Goal: Task Accomplishment & Management: Use online tool/utility

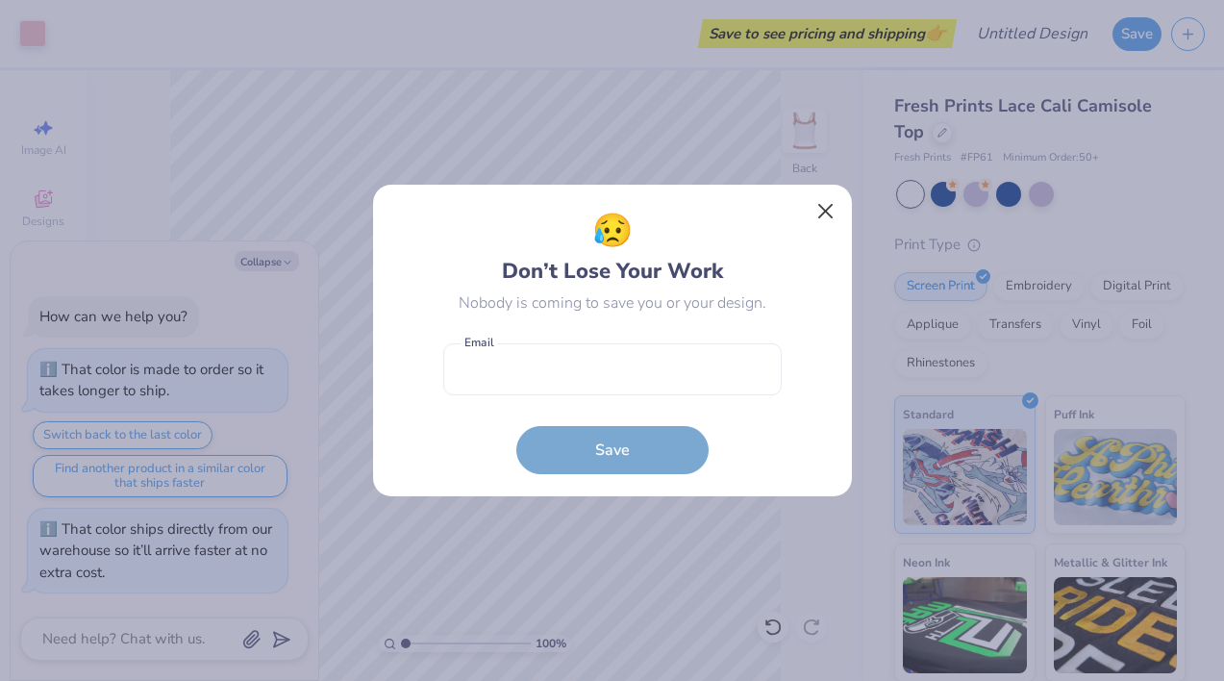
scroll to position [92, 0]
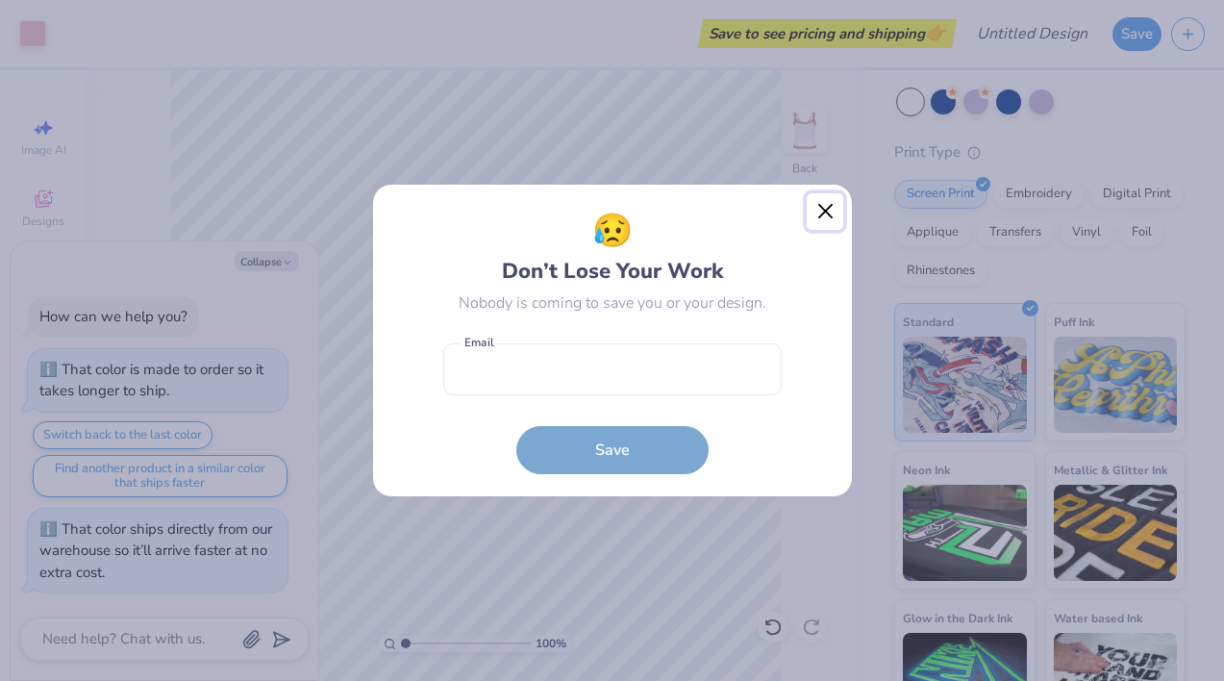
click at [827, 213] on button "Close" at bounding box center [825, 211] width 37 height 37
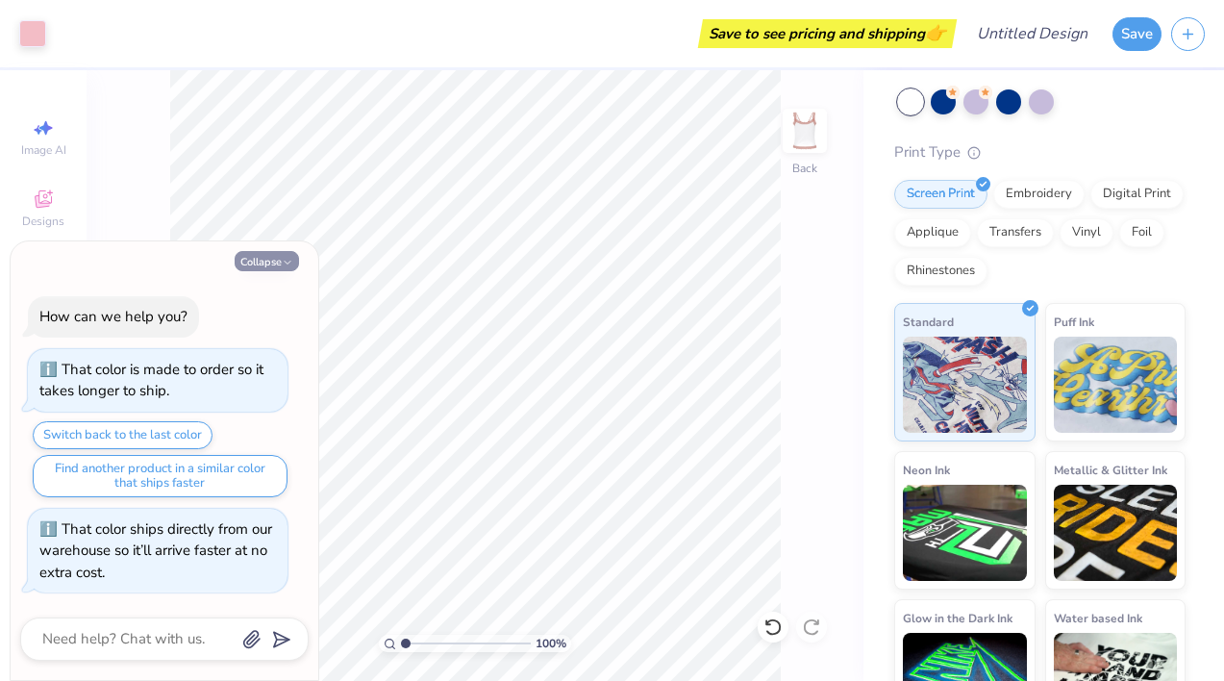
click at [257, 264] on button "Collapse" at bounding box center [267, 261] width 64 height 20
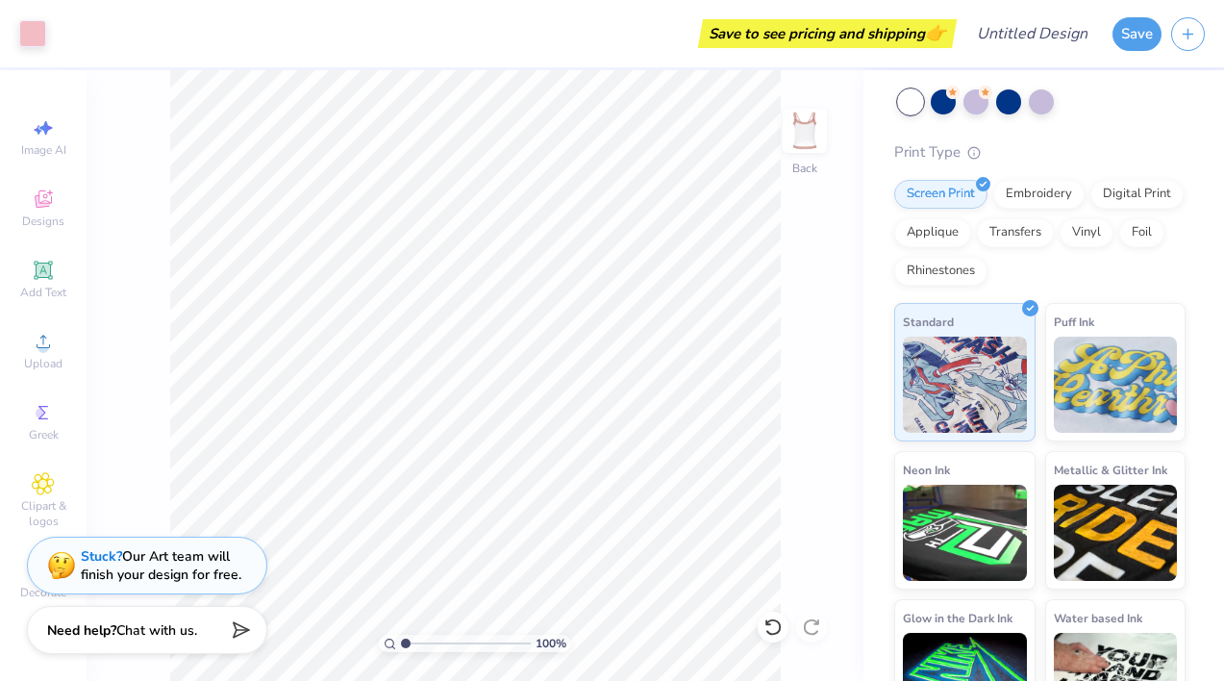
scroll to position [149, 0]
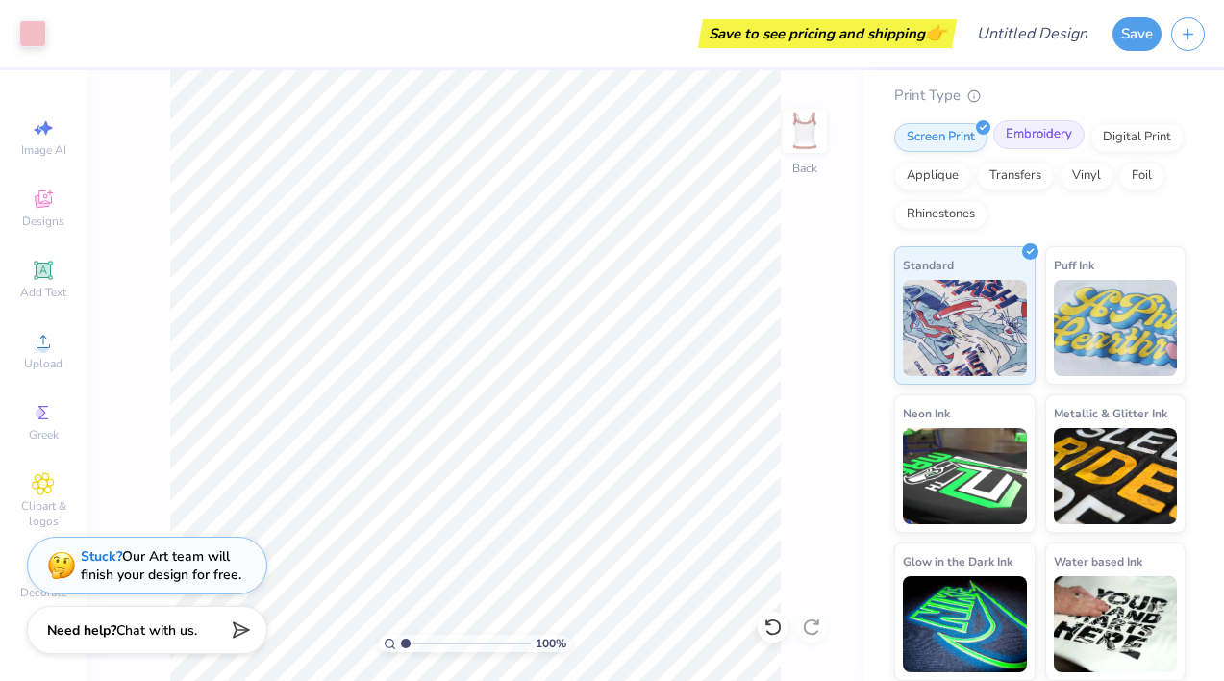
click at [1045, 141] on div "Embroidery" at bounding box center [1038, 134] width 91 height 29
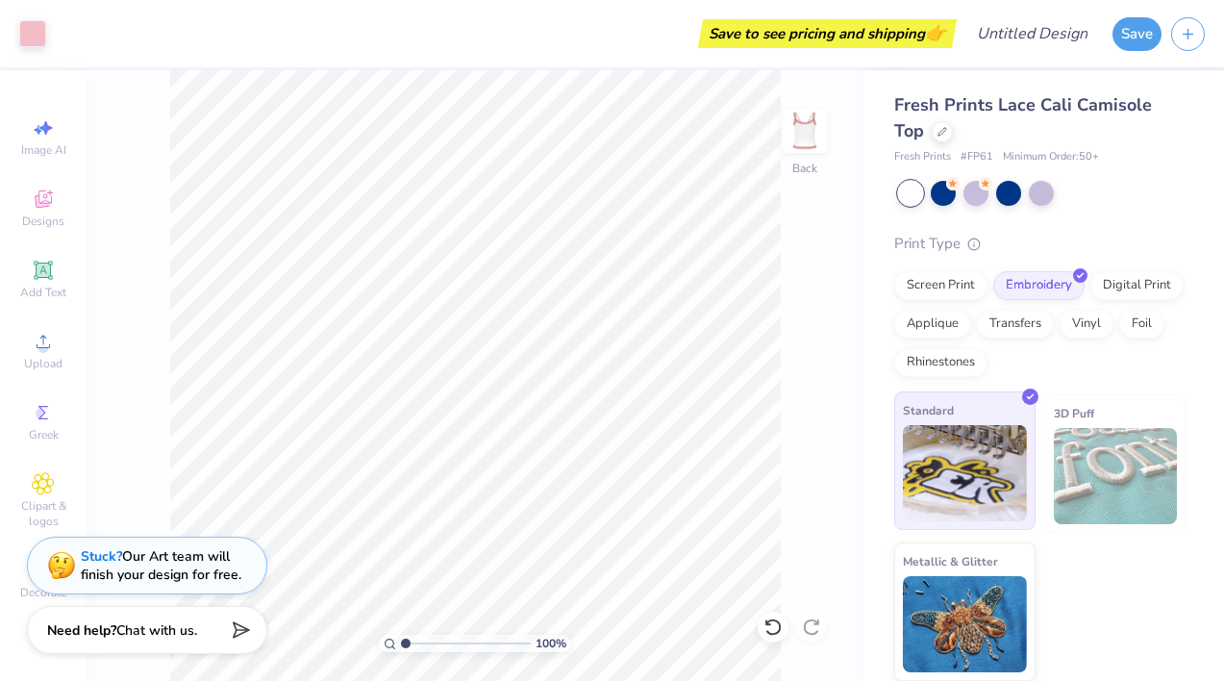
scroll to position [0, 0]
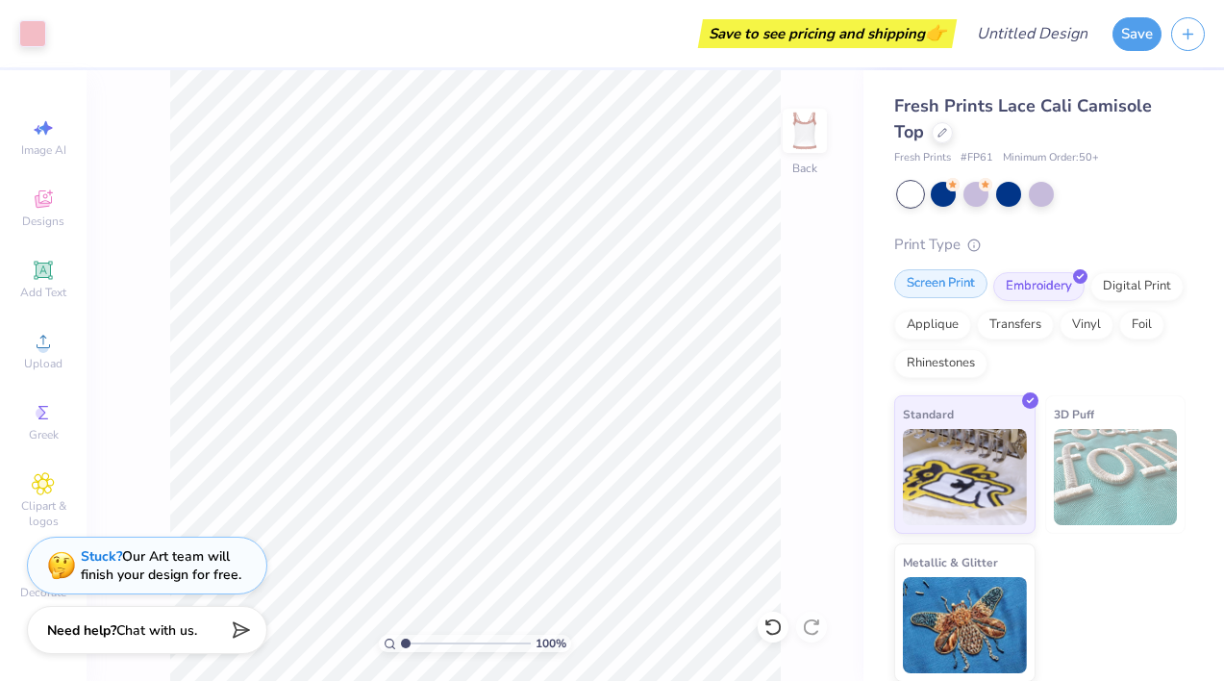
click at [927, 280] on div "Screen Print" at bounding box center [940, 283] width 93 height 29
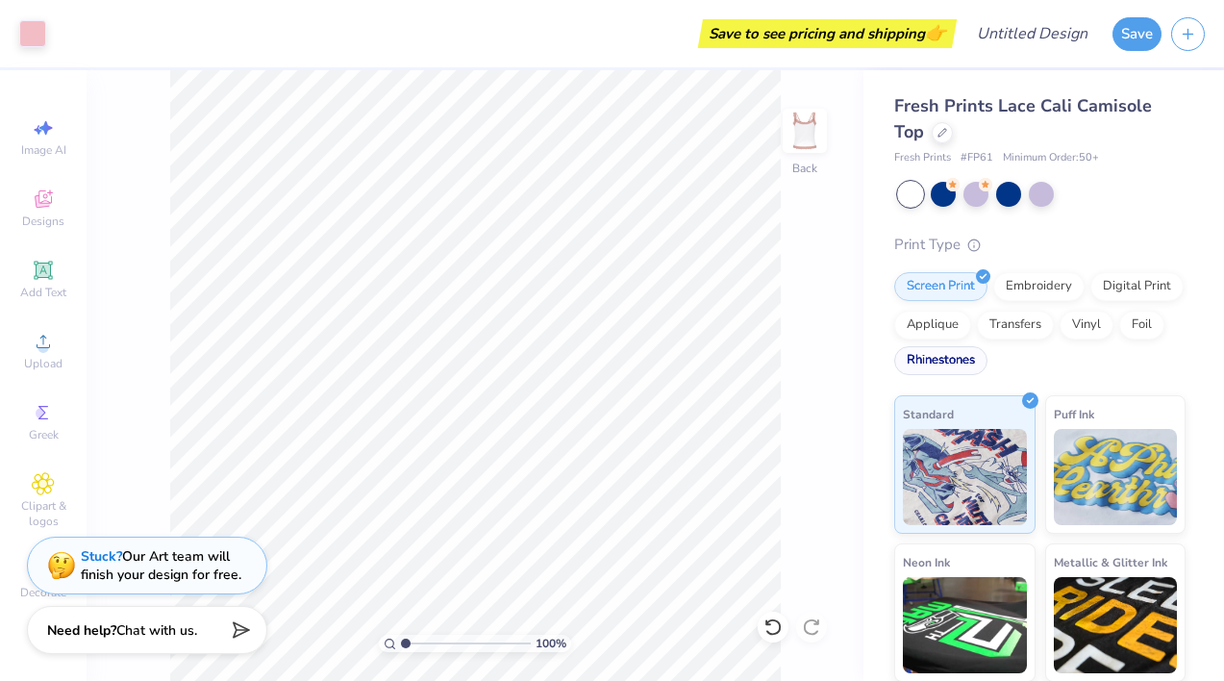
click at [950, 364] on div "Rhinestones" at bounding box center [940, 360] width 93 height 29
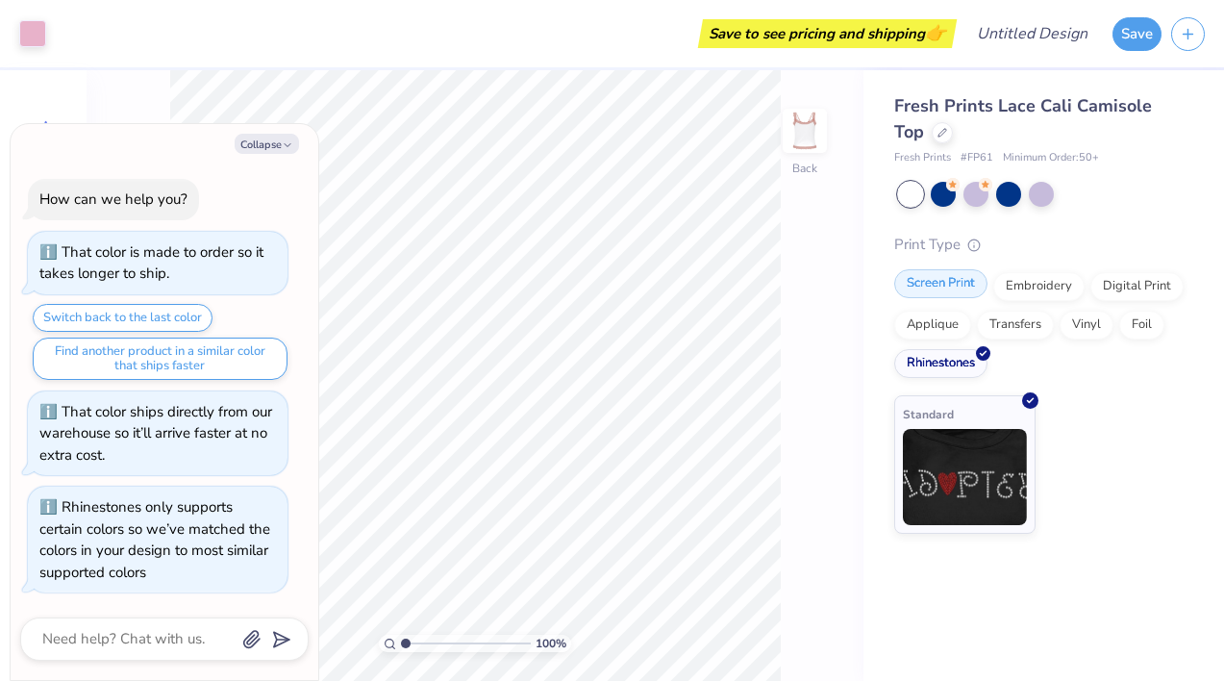
click at [944, 281] on div "Screen Print" at bounding box center [940, 283] width 93 height 29
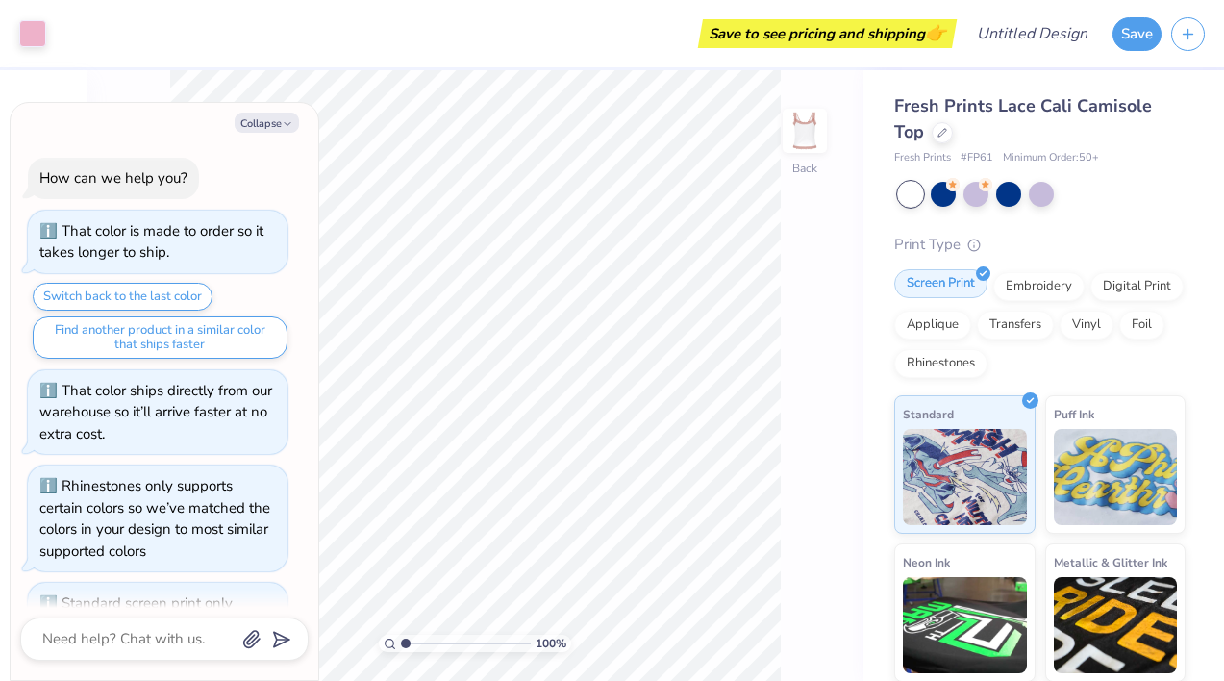
scroll to position [96, 0]
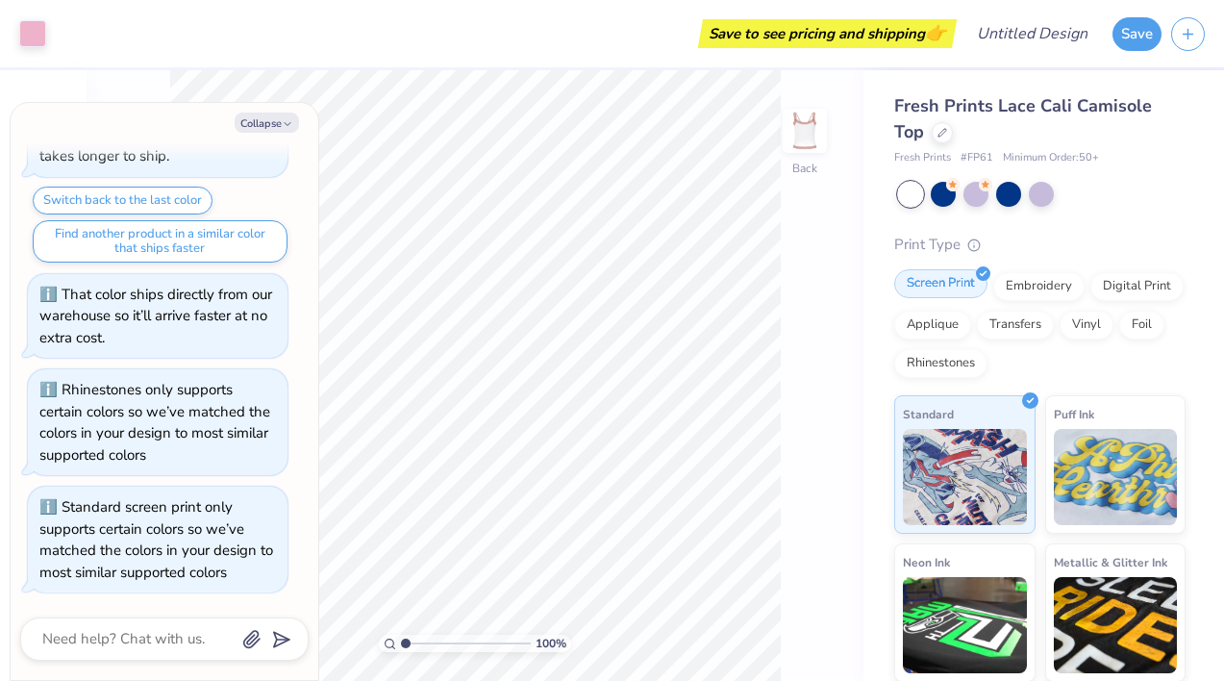
type textarea "x"
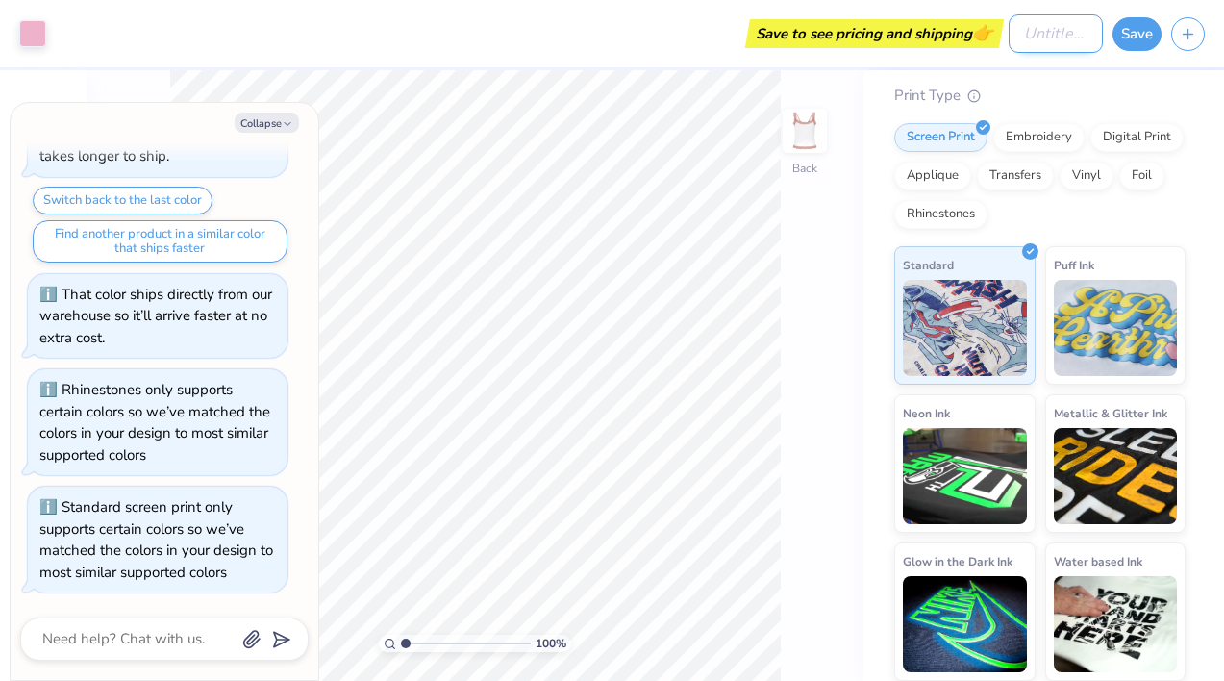
click at [1019, 33] on input "Design Title" at bounding box center [1056, 33] width 94 height 38
type input "A"
type textarea "x"
type input "AO"
type textarea "x"
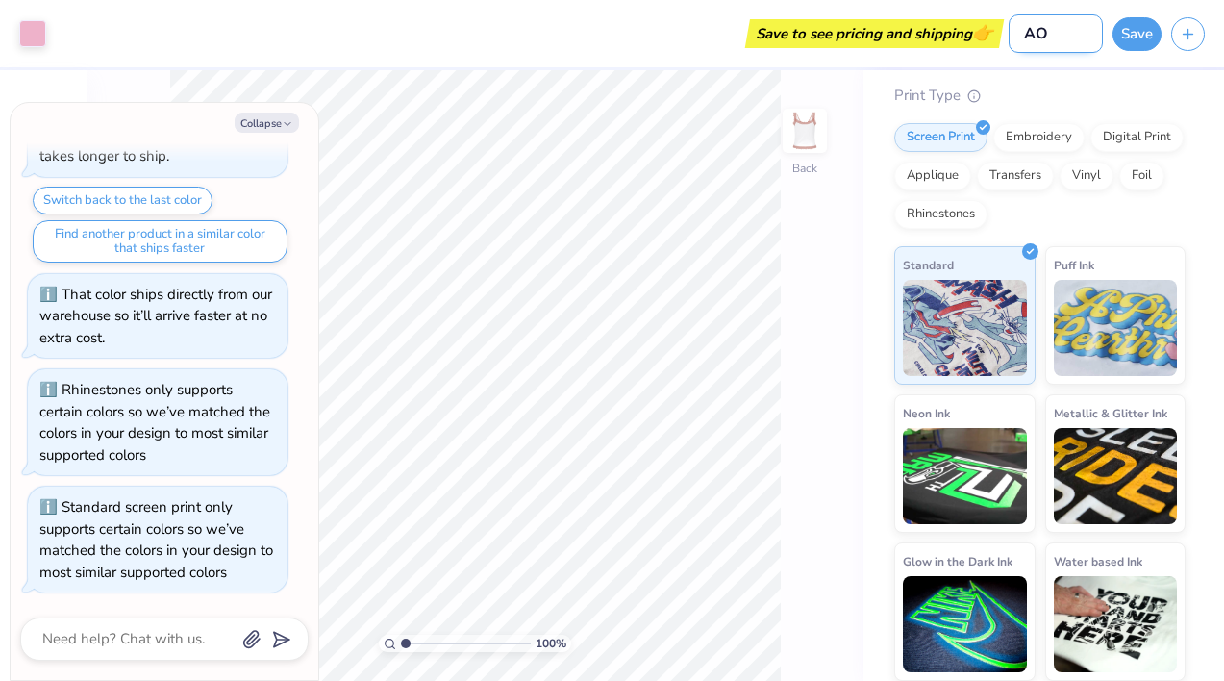
type input "AOI"
type textarea "x"
type input "AOII"
type textarea "x"
type input "AOII"
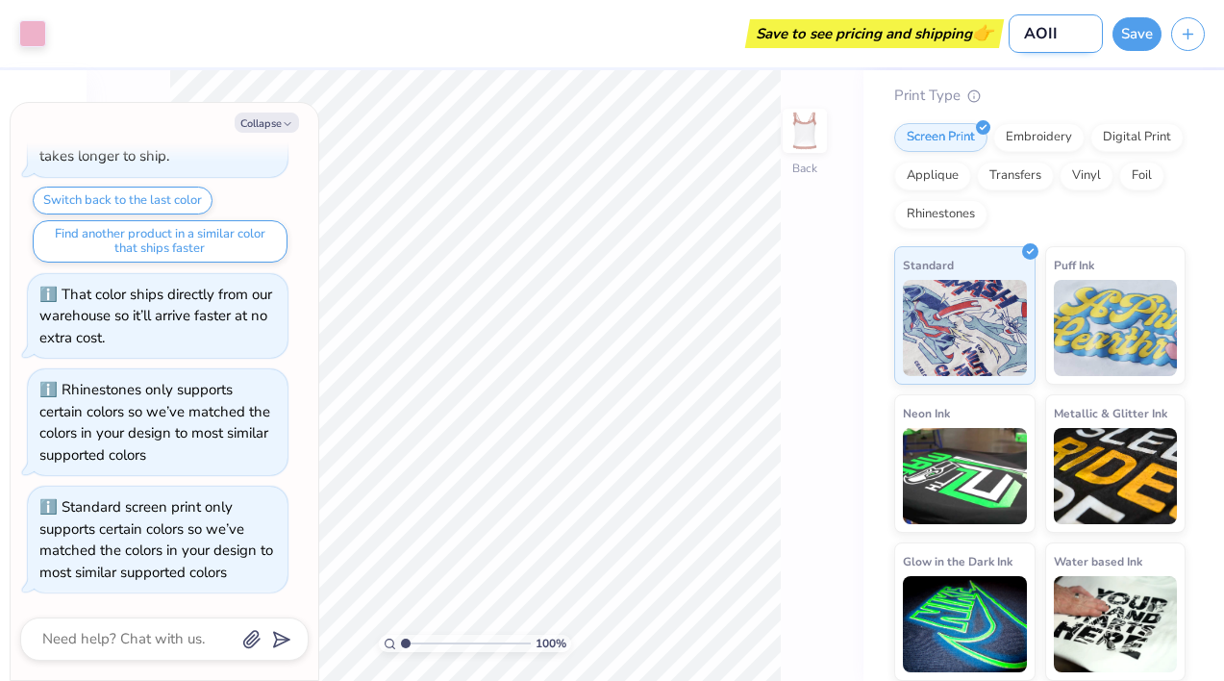
type textarea "x"
type input "AOII a"
type textarea "x"
type input "AOII"
type textarea "x"
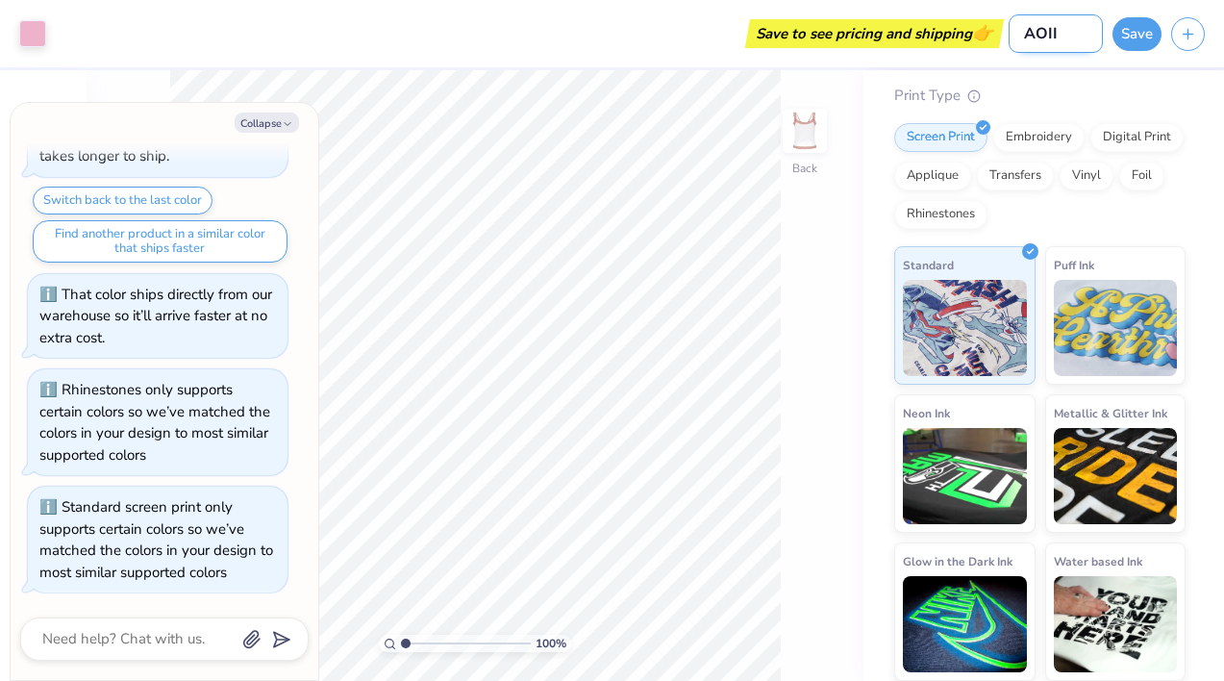
type input "AOII l"
type textarea "x"
type input "AOII la"
type textarea "x"
type input "AOII lac"
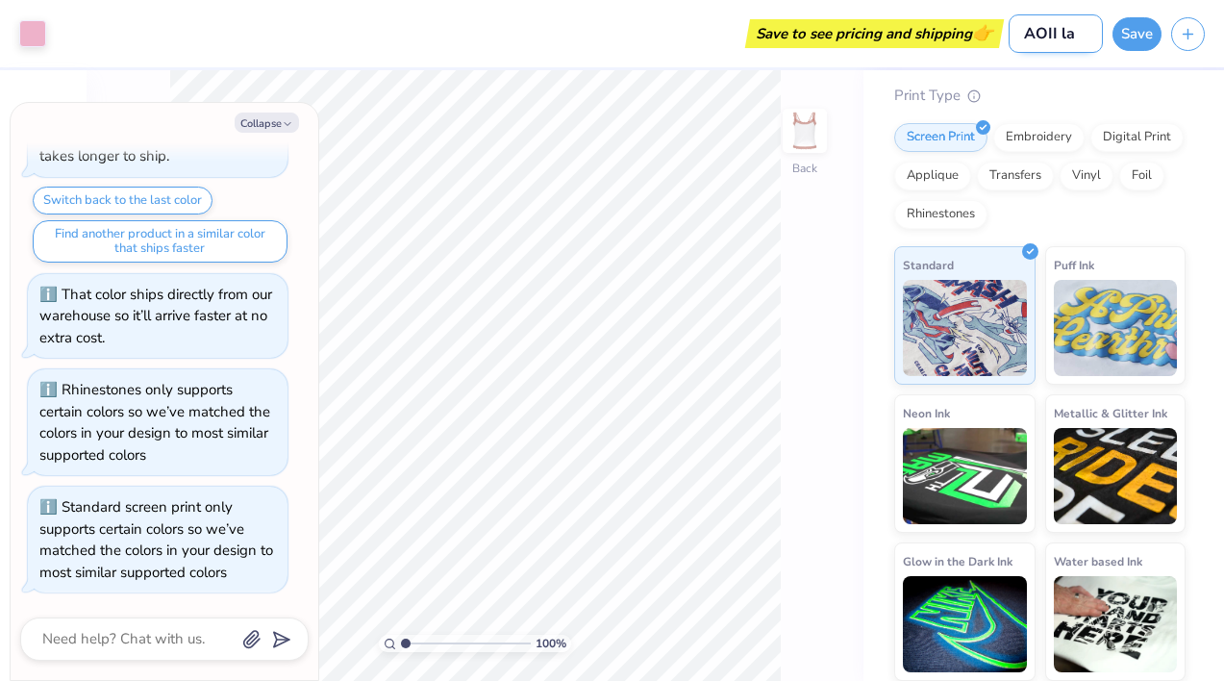
type textarea "x"
type input "AOII lace"
type textarea "x"
type input "AOII lacey"
type textarea "x"
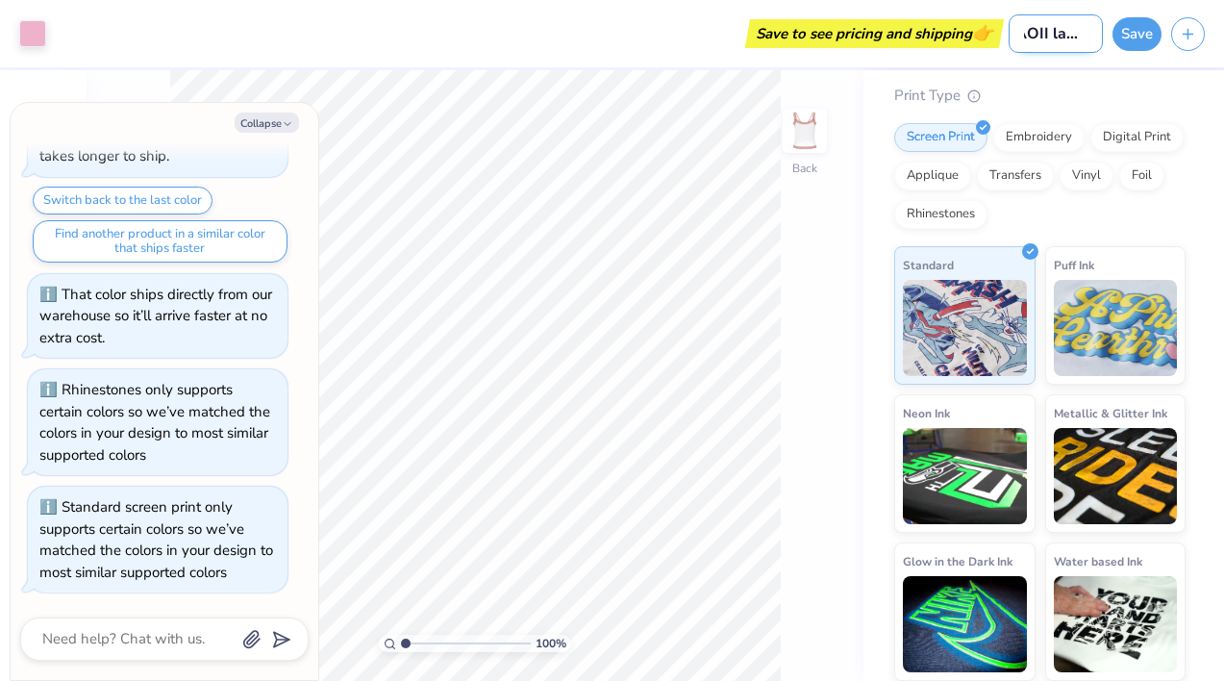
type input "AOII lacey"
type textarea "x"
type input "AOII lacey t"
type textarea "x"
type input "AOII [PERSON_NAME]"
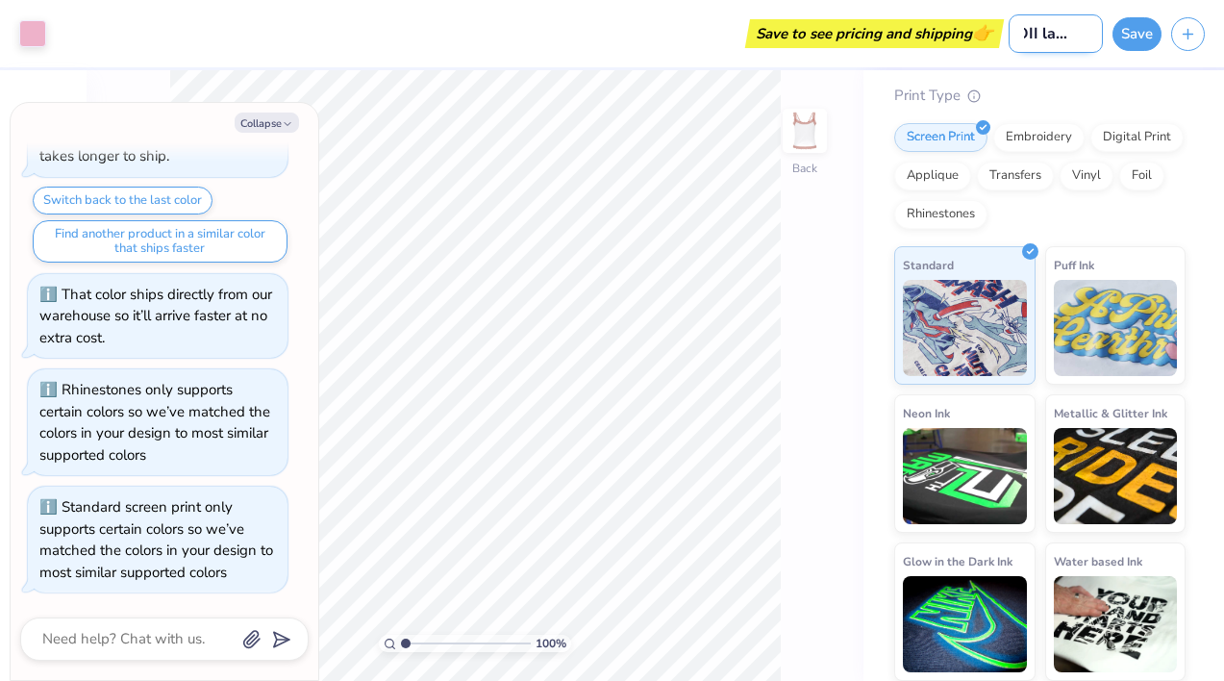
type textarea "x"
type input "AOII [PERSON_NAME]"
type textarea "x"
type input "AOII lacey tank"
type textarea "x"
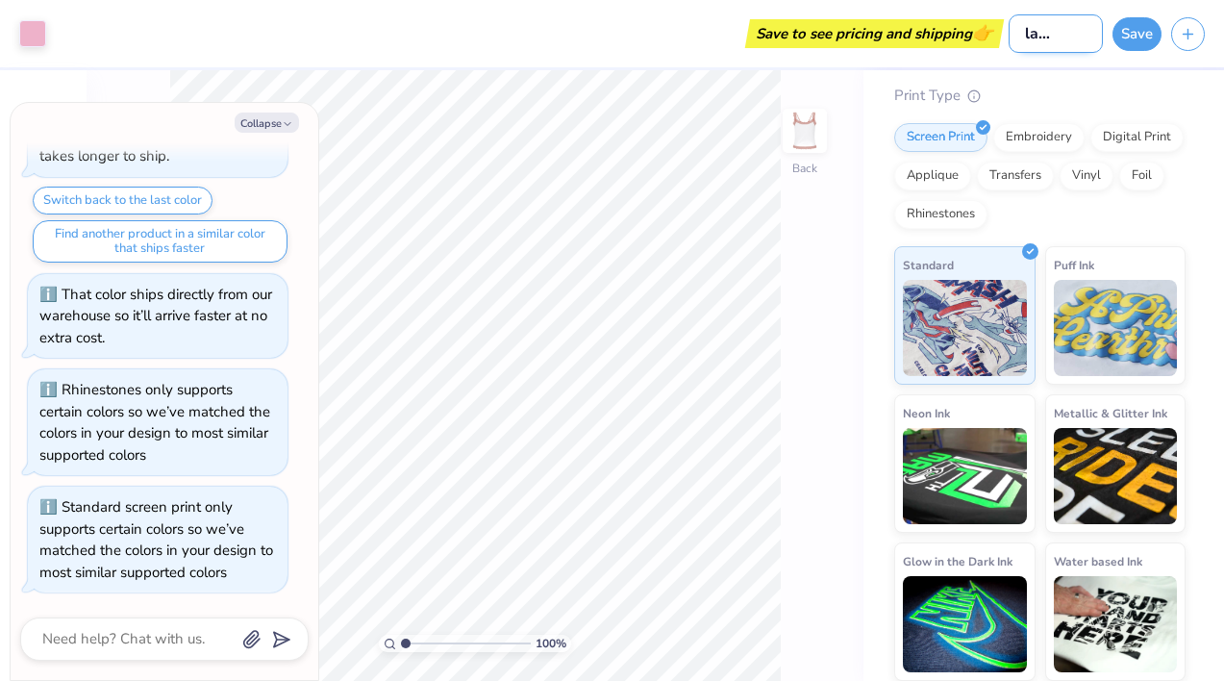
scroll to position [0, 52]
type input "AOII lacey tanks"
type textarea "x"
type input "AOII lacey tanks"
click at [1135, 21] on button "Save" at bounding box center [1136, 31] width 49 height 34
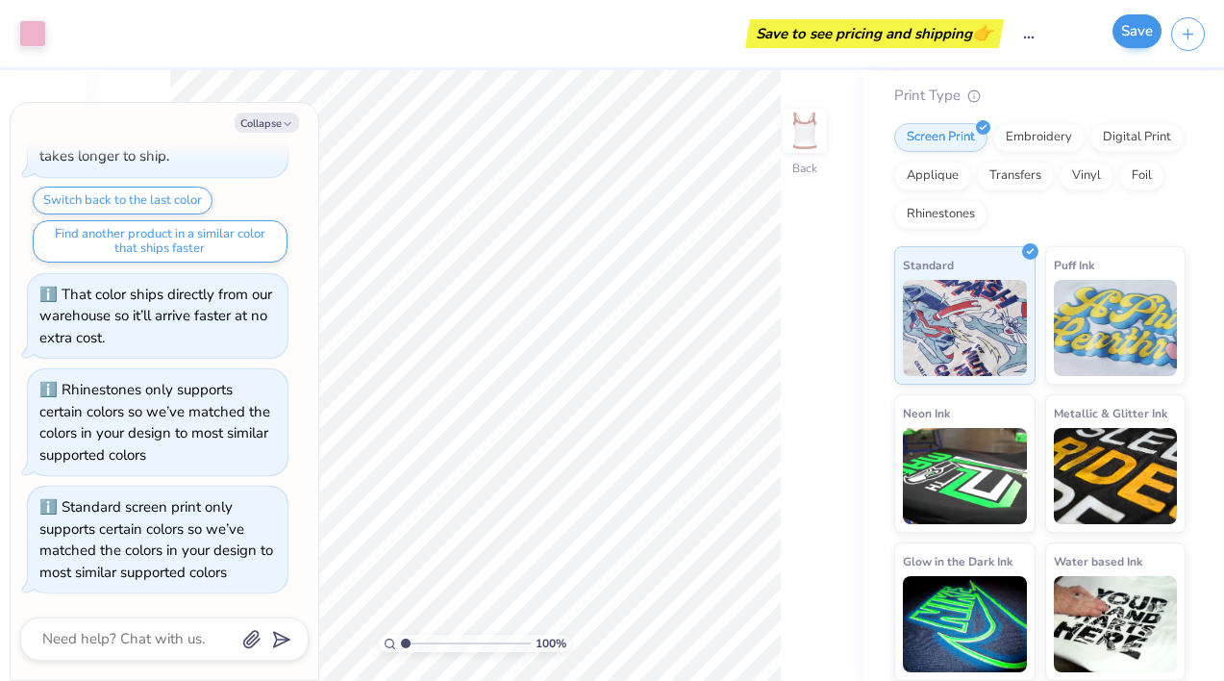
scroll to position [0, 0]
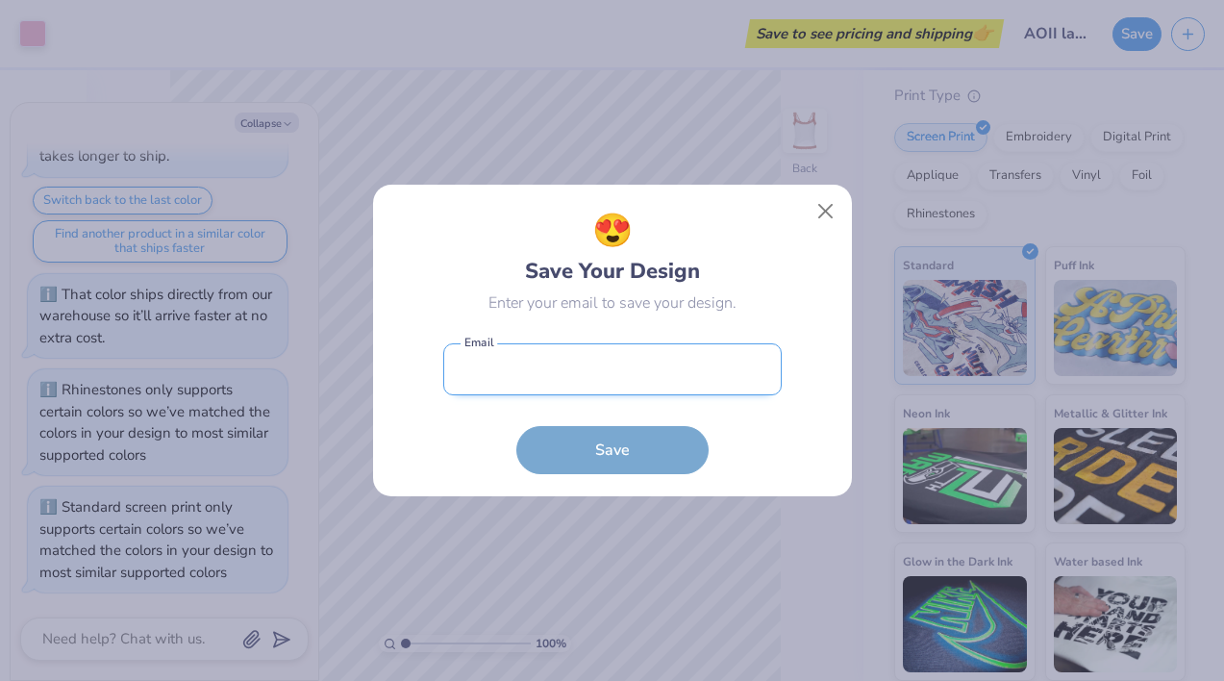
click at [546, 377] on input "email" at bounding box center [612, 369] width 338 height 53
type input "[EMAIL_ADDRESS][DOMAIN_NAME]"
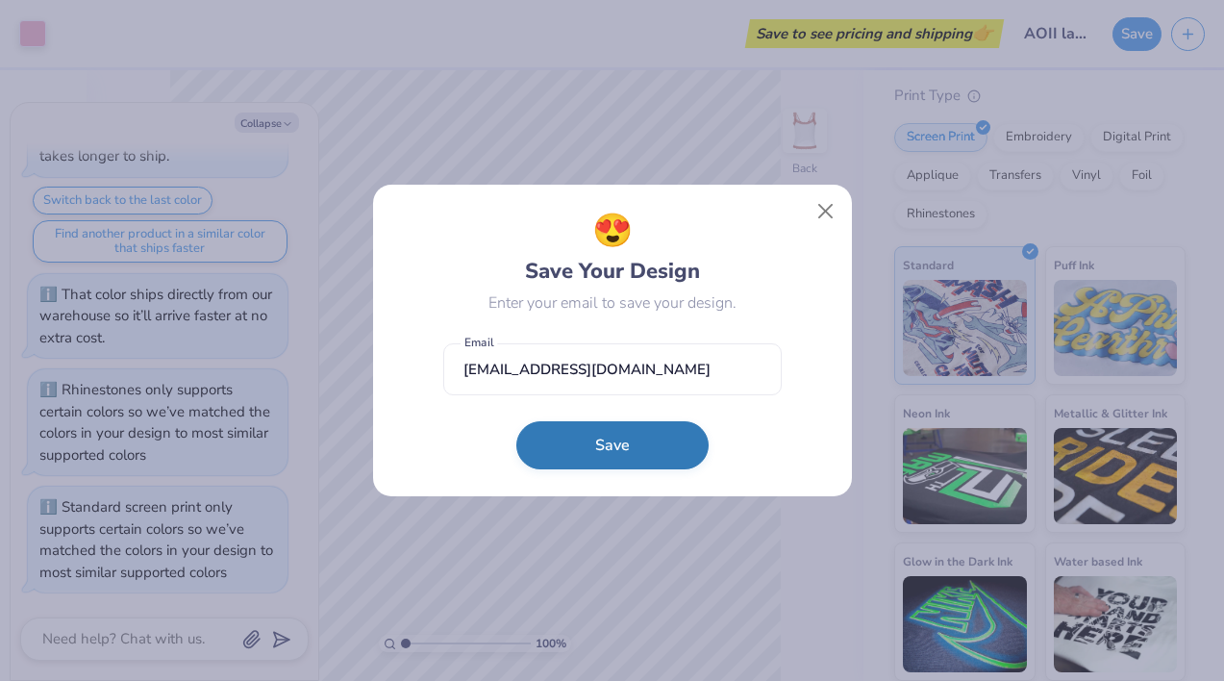
click at [570, 434] on button "Save" at bounding box center [612, 445] width 192 height 48
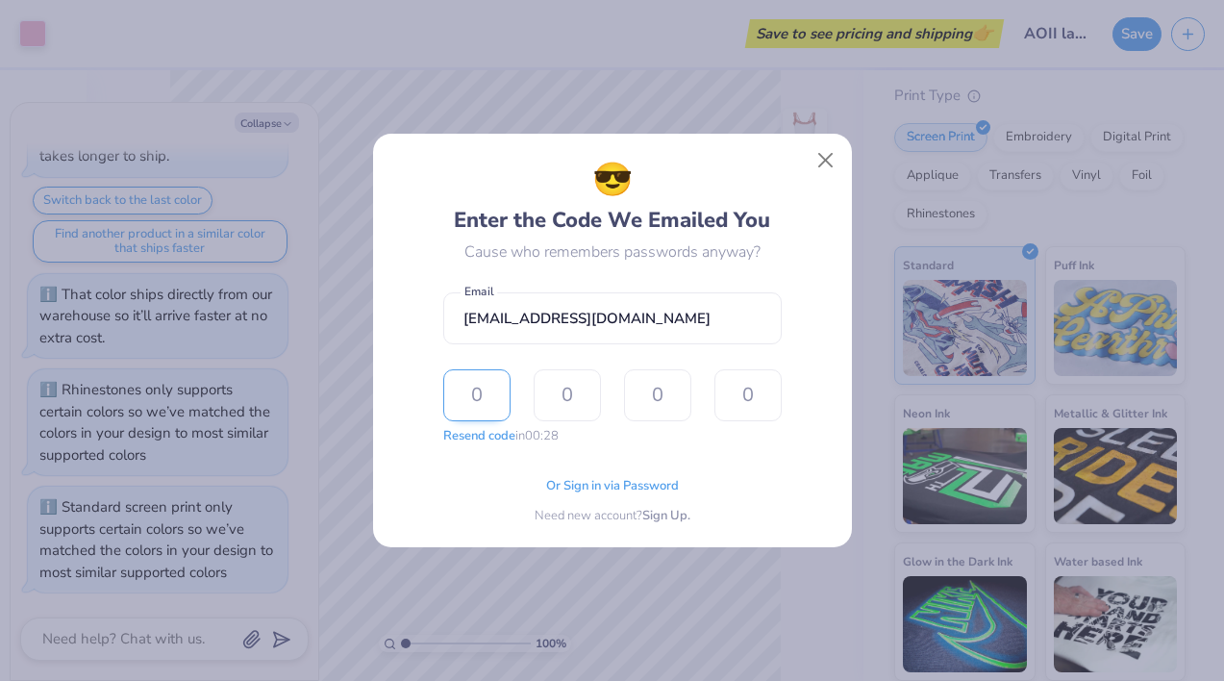
click at [498, 391] on input "text" at bounding box center [476, 395] width 67 height 52
click at [589, 481] on span "Or Sign in via Password" at bounding box center [612, 483] width 133 height 19
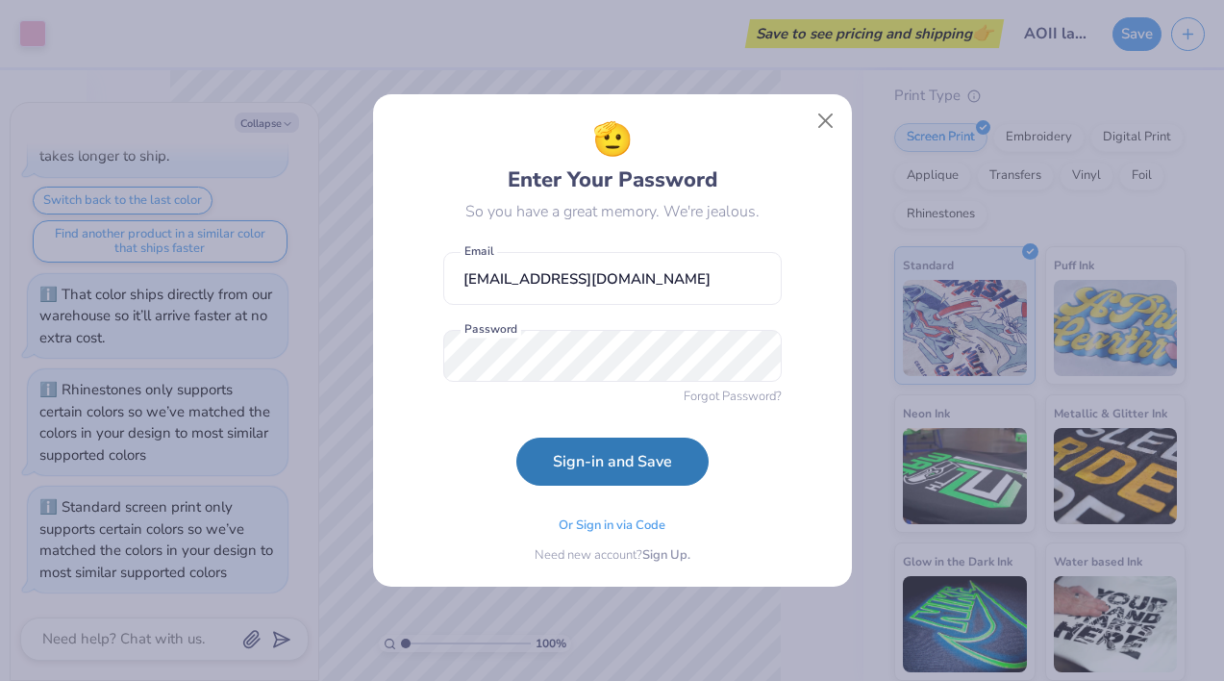
click at [414, 422] on div "🫡 Enter Your Password So you have a great memory. We're jealous. [EMAIL_ADDRESS…" at bounding box center [612, 340] width 436 height 450
click at [551, 455] on button "Sign-in and Save" at bounding box center [612, 457] width 192 height 48
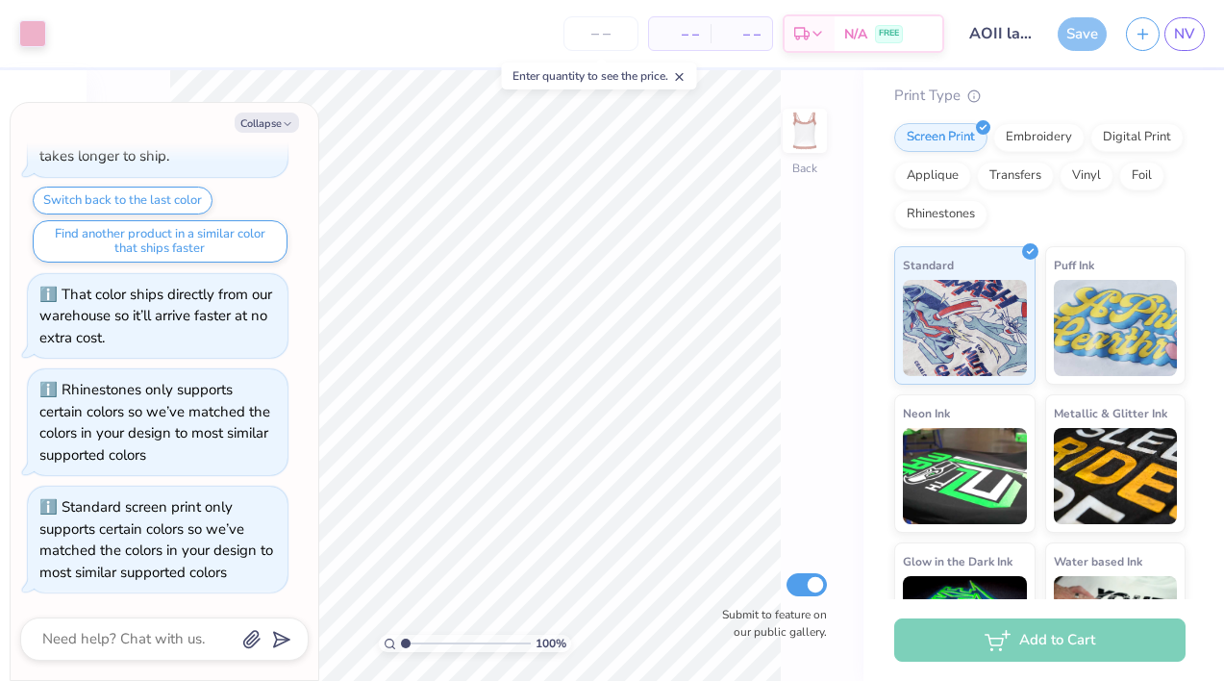
type textarea "x"
click at [627, 33] on input "number" at bounding box center [600, 33] width 75 height 35
type input "50"
click at [697, 26] on span "N/A" at bounding box center [680, 34] width 38 height 20
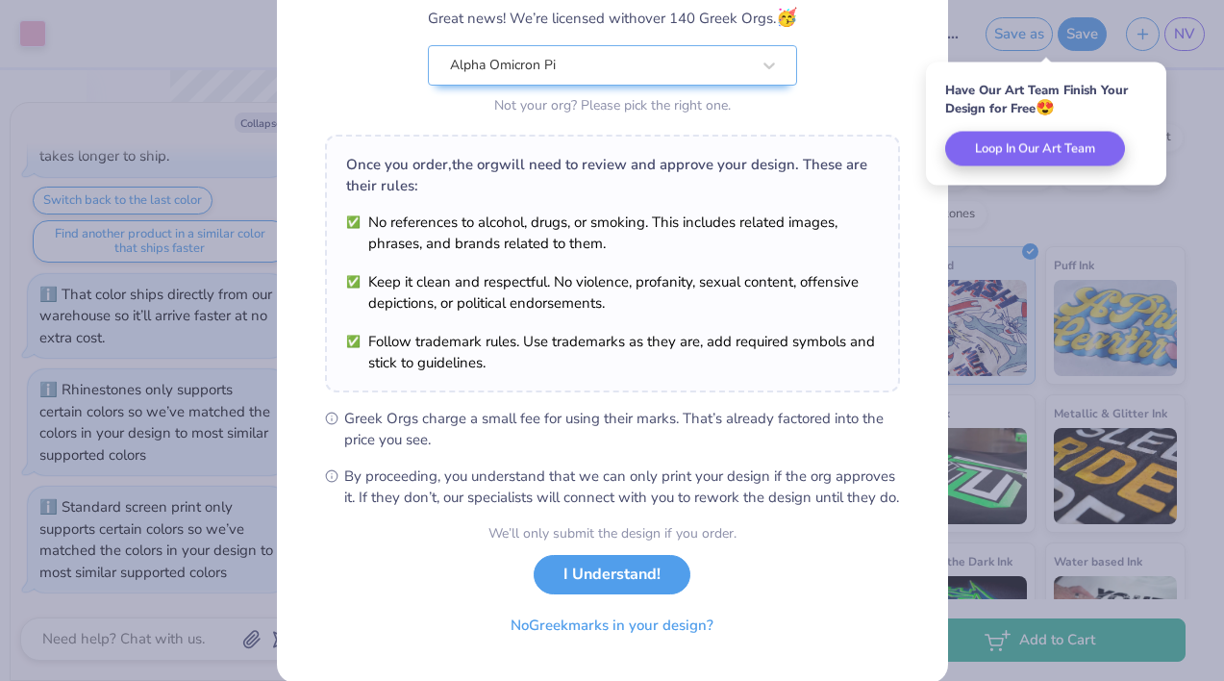
scroll to position [219, 0]
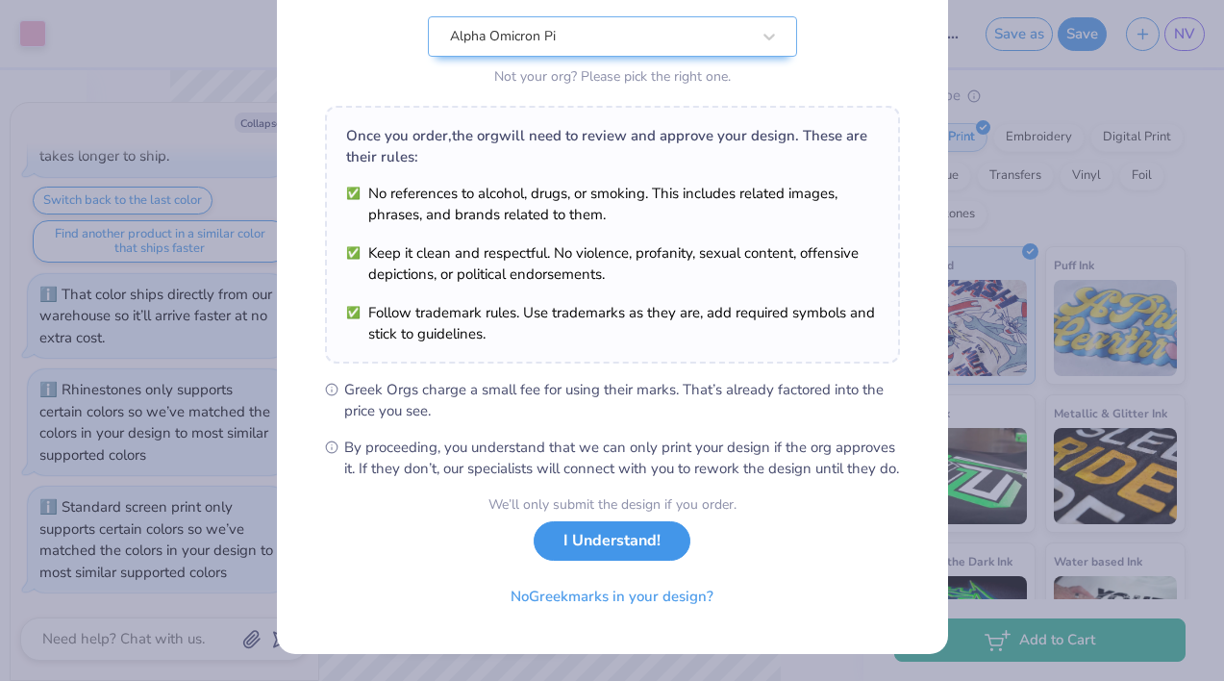
click at [610, 540] on button "I Understand!" at bounding box center [612, 540] width 157 height 39
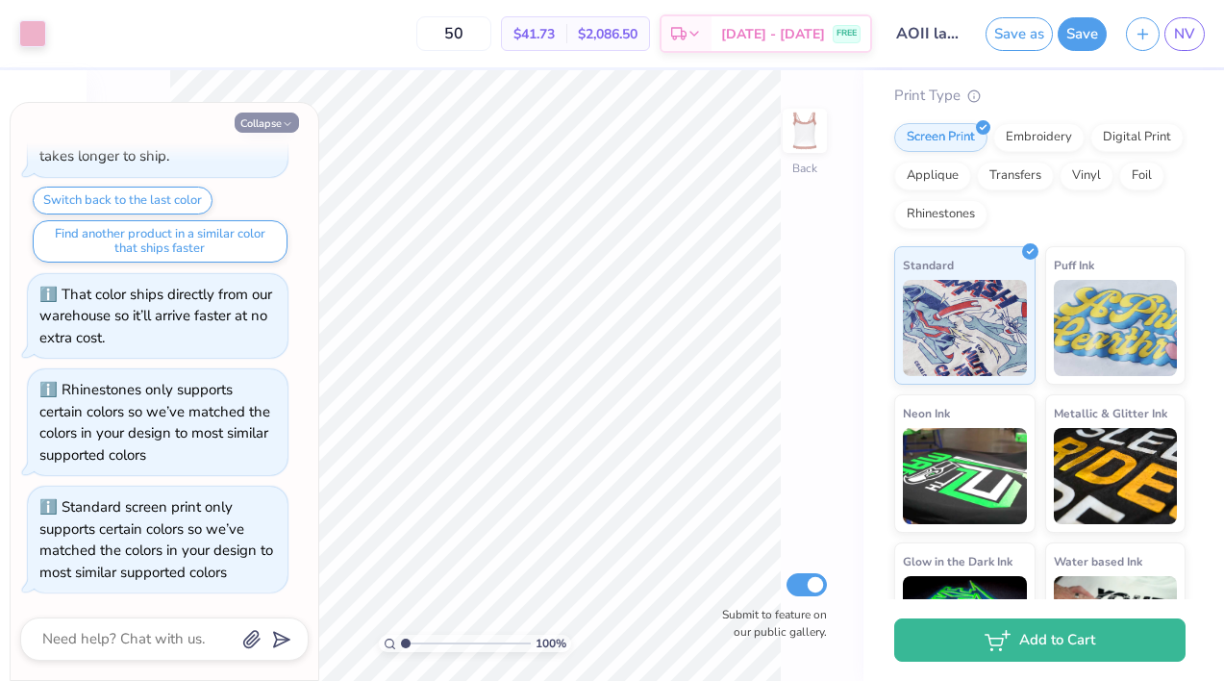
click at [282, 120] on icon "button" at bounding box center [288, 124] width 12 height 12
type textarea "x"
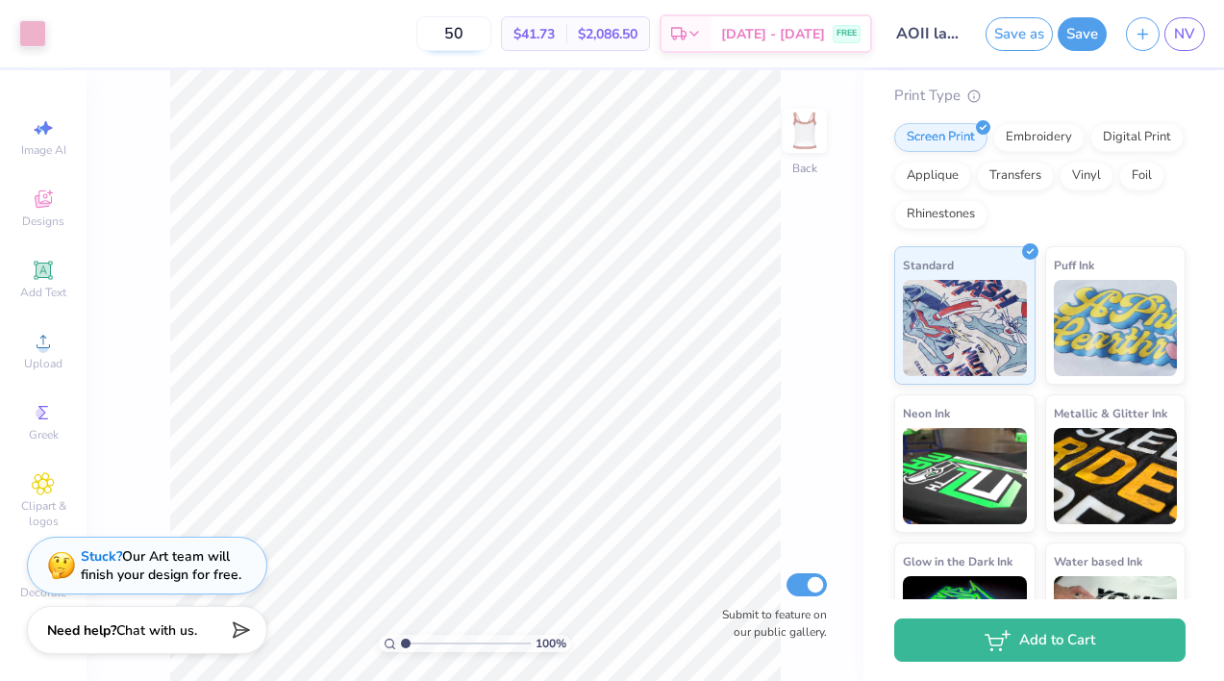
click at [483, 41] on input "50" at bounding box center [453, 33] width 75 height 35
type input "5"
type input "50"
